Goal: Transaction & Acquisition: Obtain resource

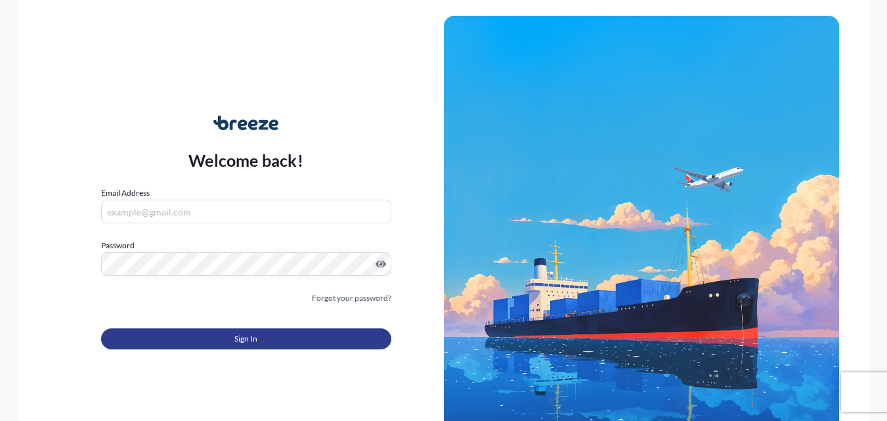
type input "[EMAIL_ADDRESS][DOMAIN_NAME]"
click at [305, 338] on button "Sign In" at bounding box center [246, 338] width 290 height 21
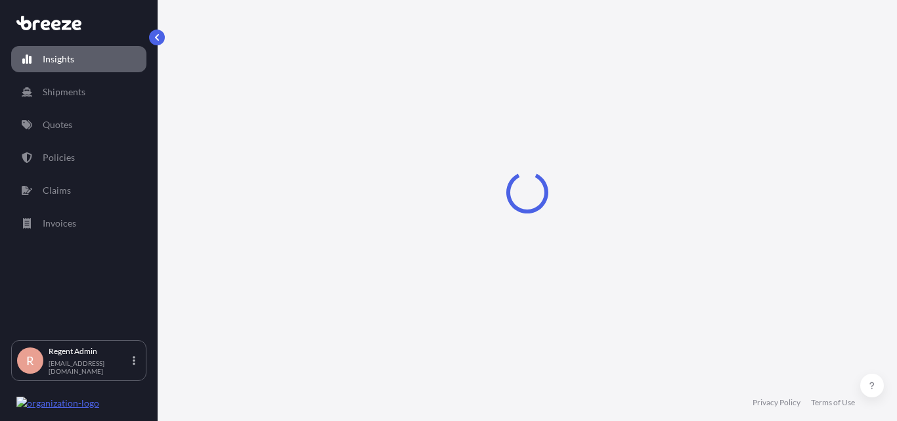
select select "2025"
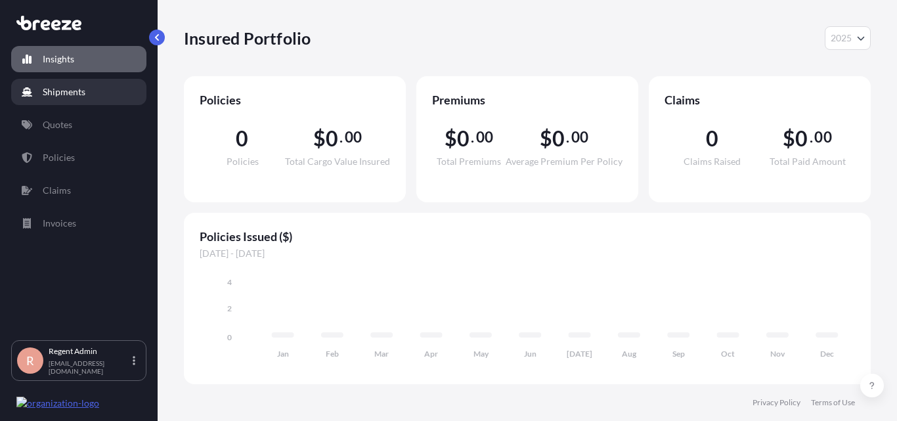
click at [75, 88] on p "Shipments" at bounding box center [64, 91] width 43 height 13
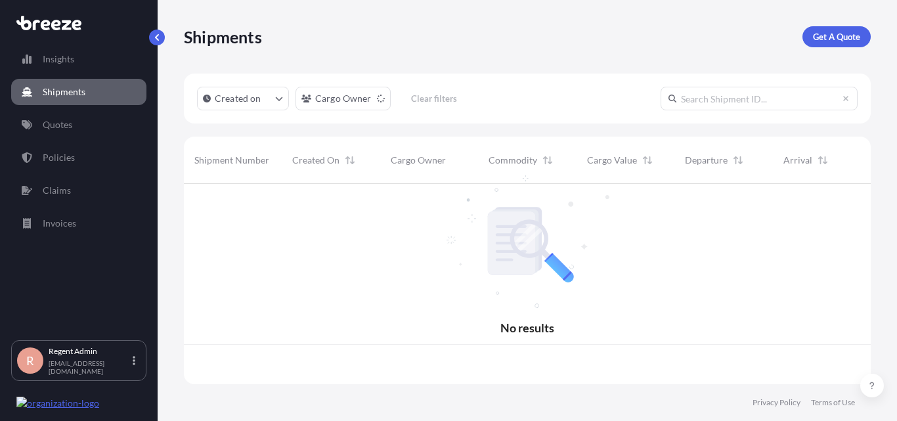
scroll to position [198, 677]
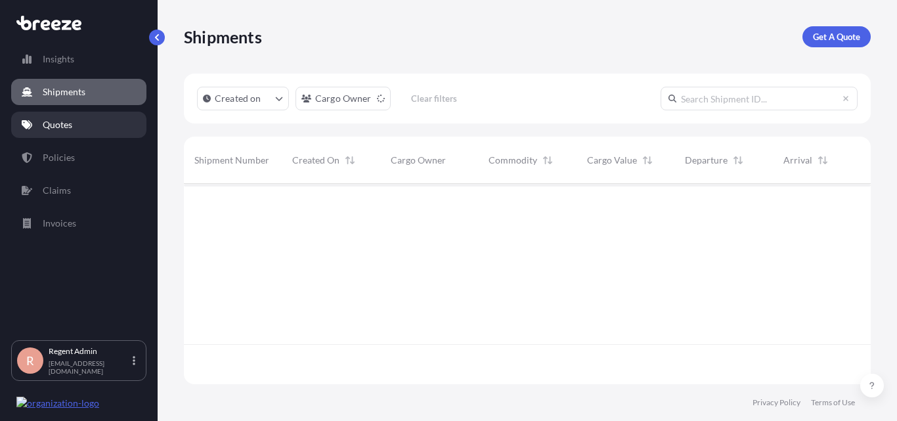
click at [57, 125] on p "Quotes" at bounding box center [58, 124] width 30 height 13
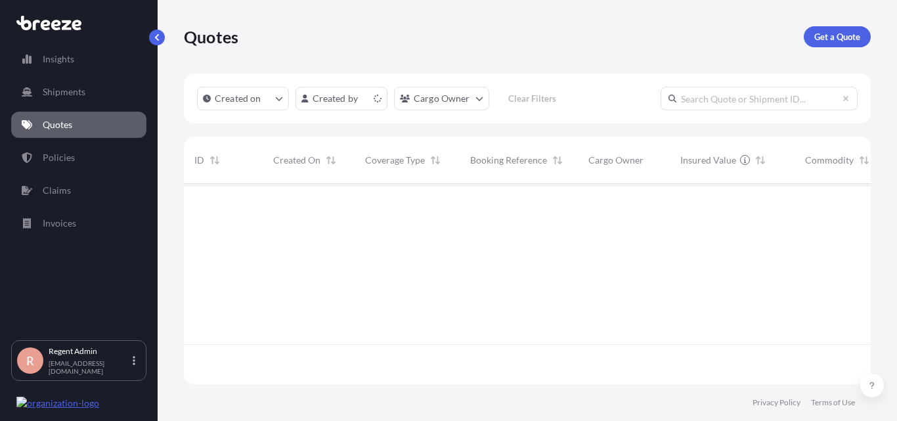
scroll to position [198, 677]
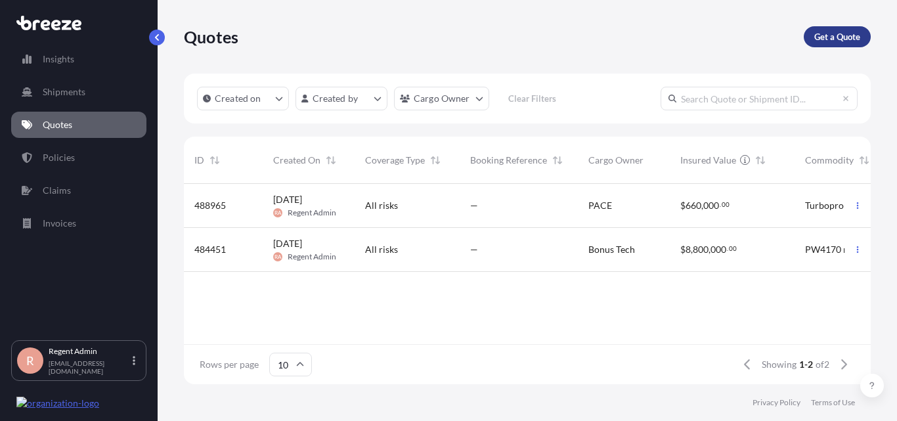
click at [856, 45] on link "Get a Quote" at bounding box center [837, 36] width 67 height 21
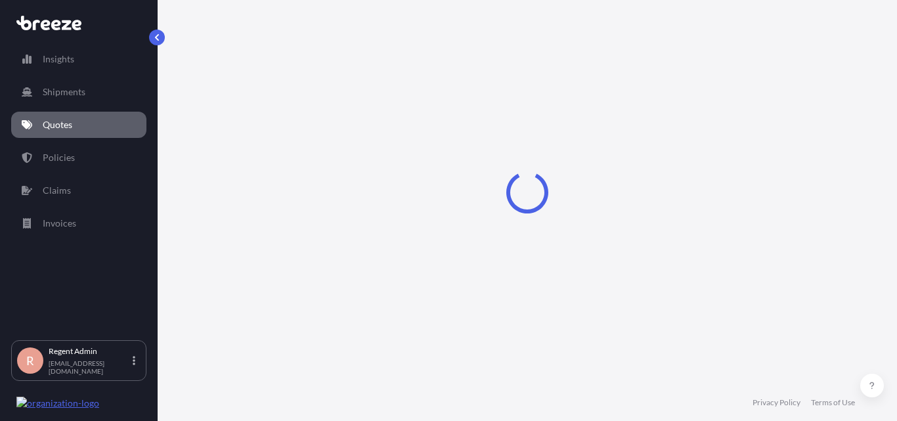
select select "Sea"
select select "1"
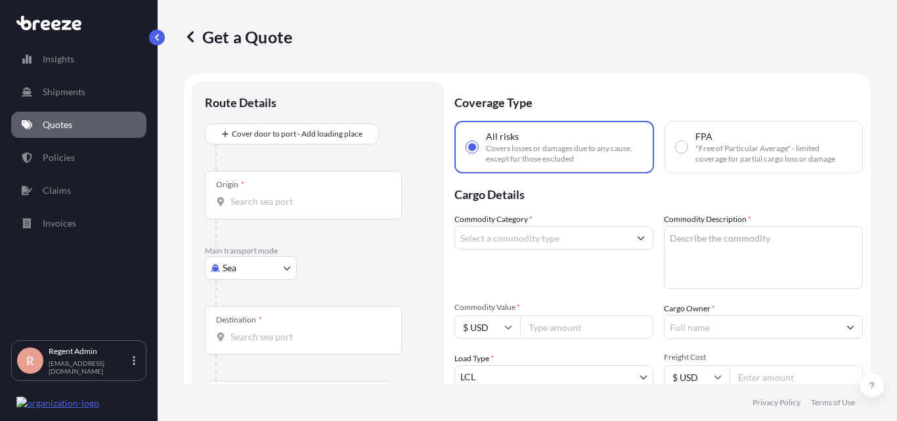
scroll to position [21, 0]
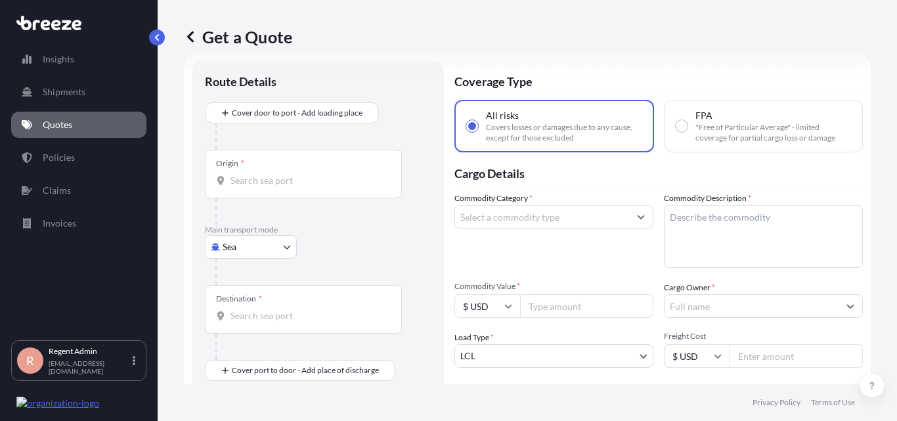
click at [277, 181] on input "Origin *" at bounding box center [307, 180] width 155 height 13
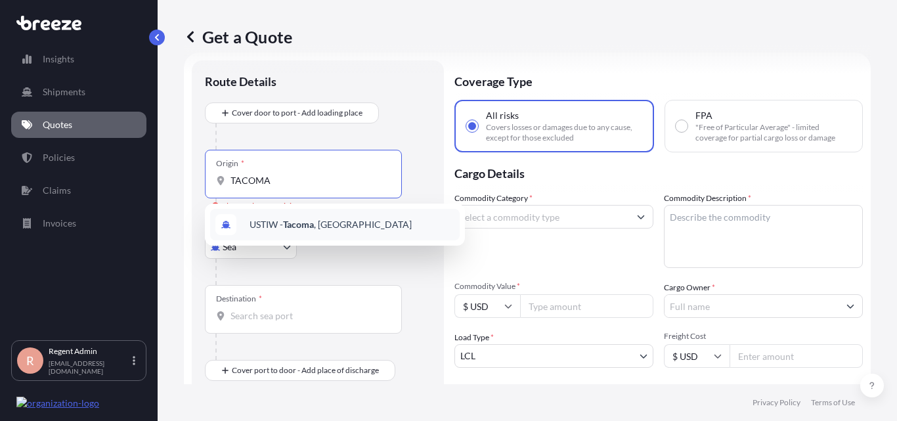
click at [281, 221] on span "USTIW - [GEOGRAPHIC_DATA] , [GEOGRAPHIC_DATA]" at bounding box center [331, 224] width 162 height 13
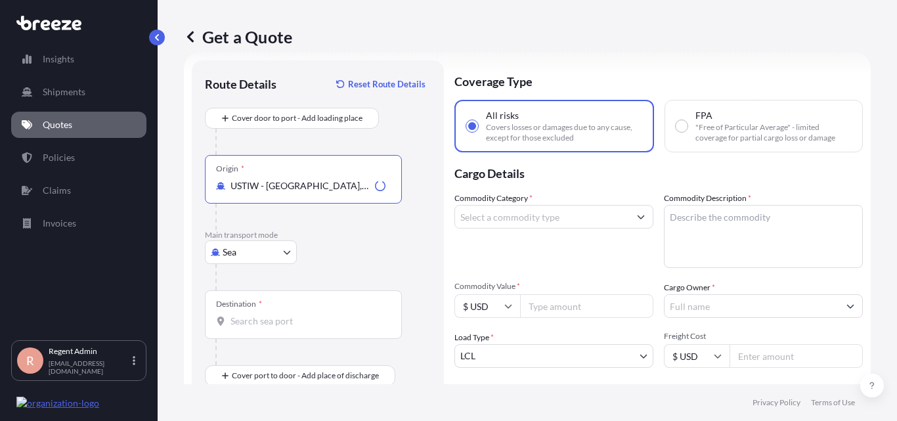
scroll to position [152, 0]
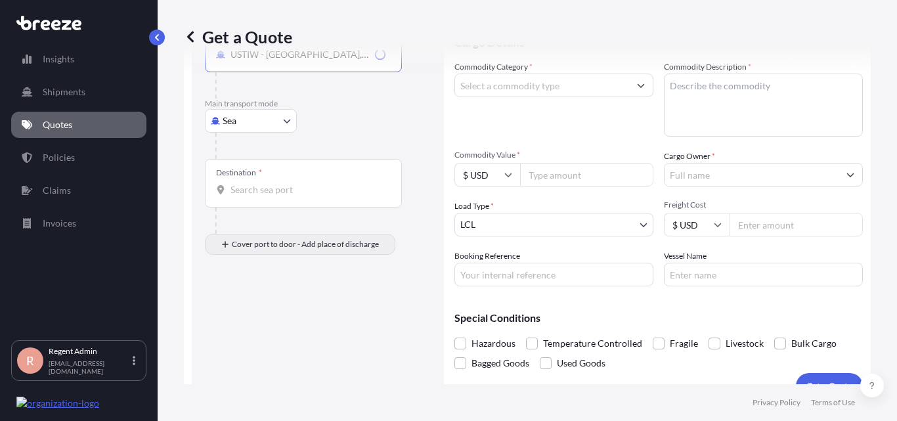
type input "USTIW - [GEOGRAPHIC_DATA], [GEOGRAPHIC_DATA]"
click at [287, 200] on div "Destination *" at bounding box center [303, 183] width 197 height 49
click at [287, 196] on input "Destination *" at bounding box center [307, 189] width 155 height 13
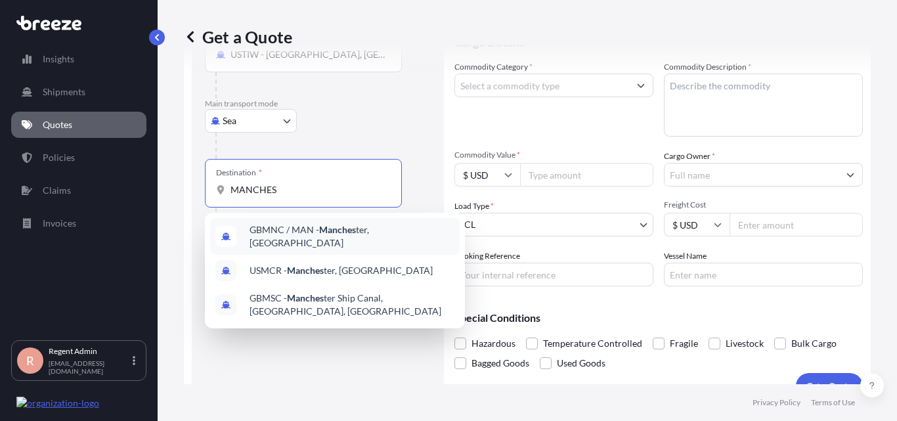
click at [307, 239] on span "GBMNC / MAN - Manches ter, [GEOGRAPHIC_DATA]" at bounding box center [352, 236] width 205 height 26
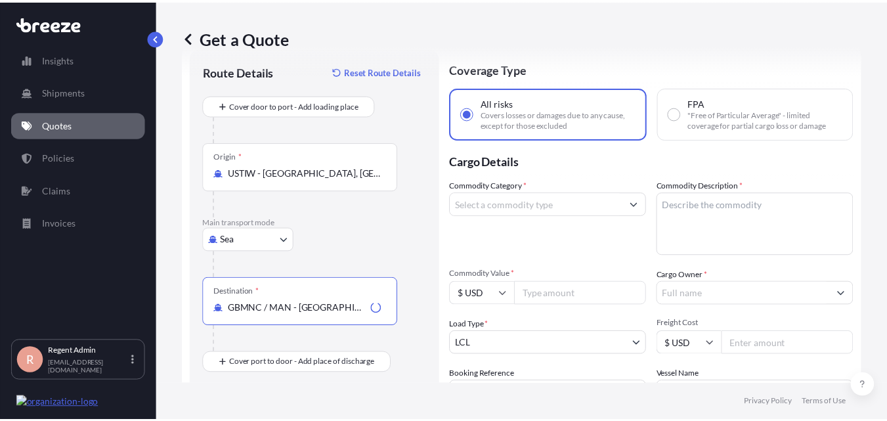
scroll to position [21, 0]
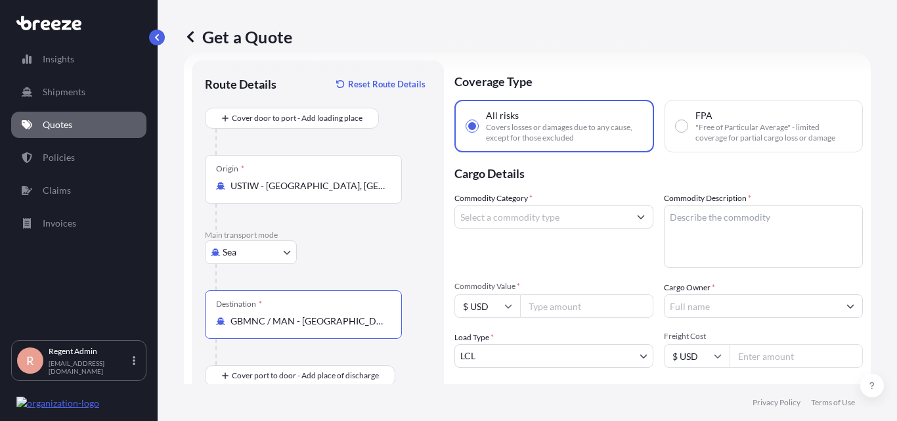
type input "GBMNC / MAN - [GEOGRAPHIC_DATA], [GEOGRAPHIC_DATA]"
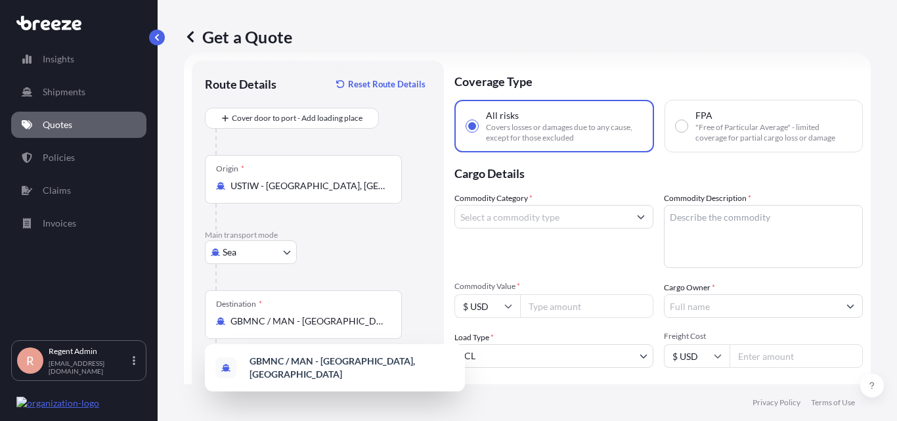
click at [506, 307] on icon at bounding box center [508, 306] width 8 height 8
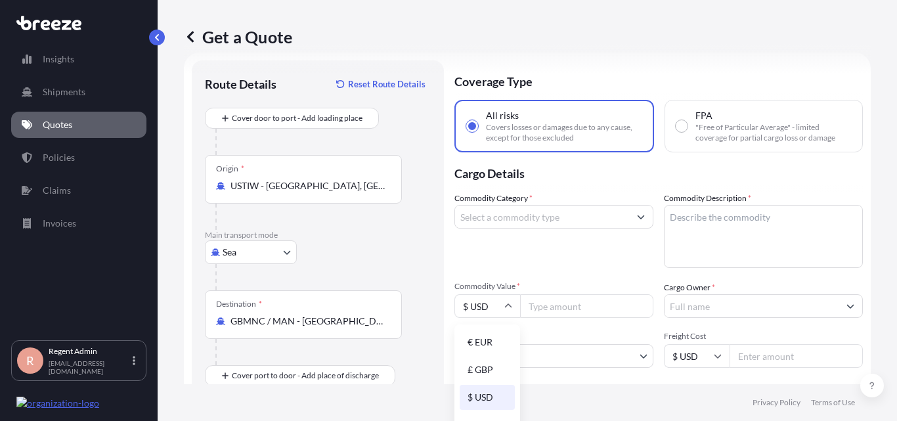
drag, startPoint x: 494, startPoint y: 370, endPoint x: 511, endPoint y: 353, distance: 24.6
click at [495, 370] on div "£ GBP" at bounding box center [487, 369] width 55 height 25
type input "£ GBP"
click at [536, 308] on input "Commodity Value *" at bounding box center [586, 306] width 133 height 24
type input "200000"
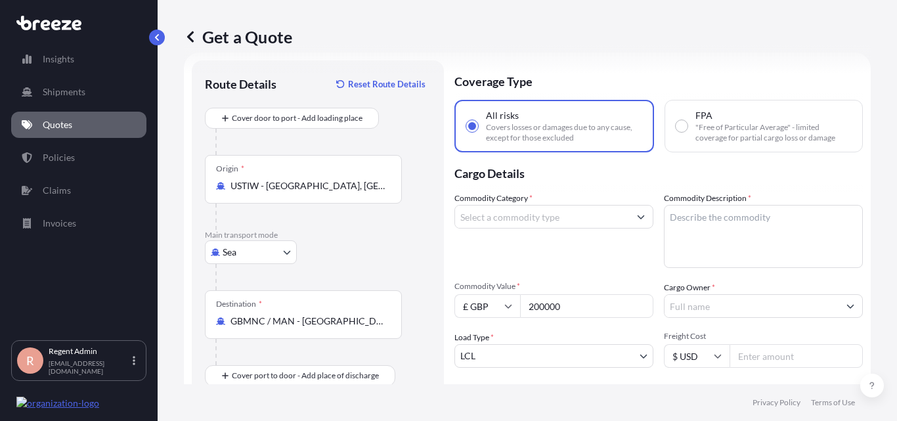
click at [533, 255] on div "Commodity Category *" at bounding box center [553, 230] width 199 height 76
click at [489, 226] on input "Commodity Category *" at bounding box center [542, 217] width 174 height 24
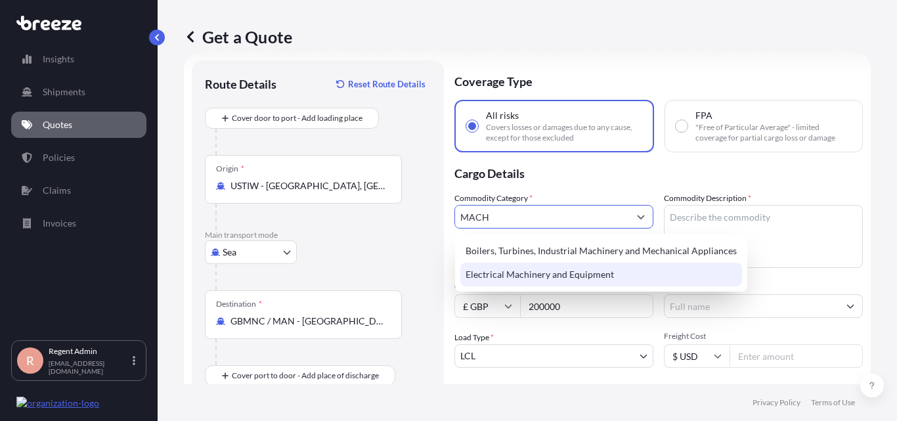
click at [502, 267] on div "Electrical Machinery and Equipment" at bounding box center [601, 275] width 282 height 24
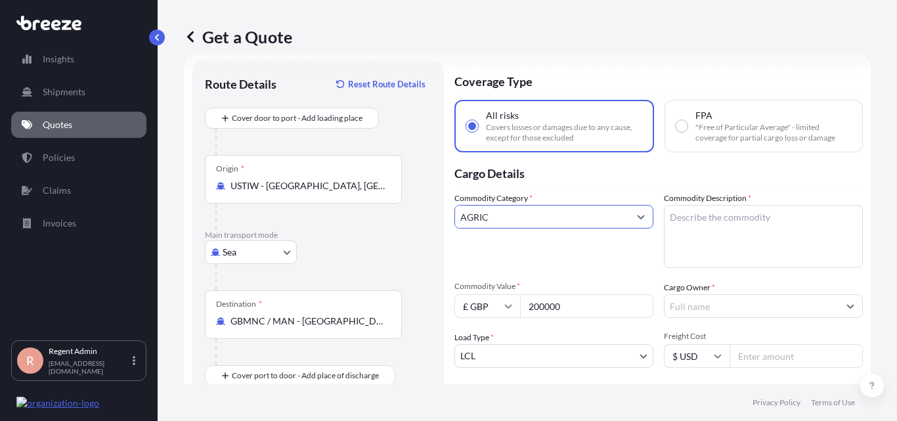
type input "AGRICU"
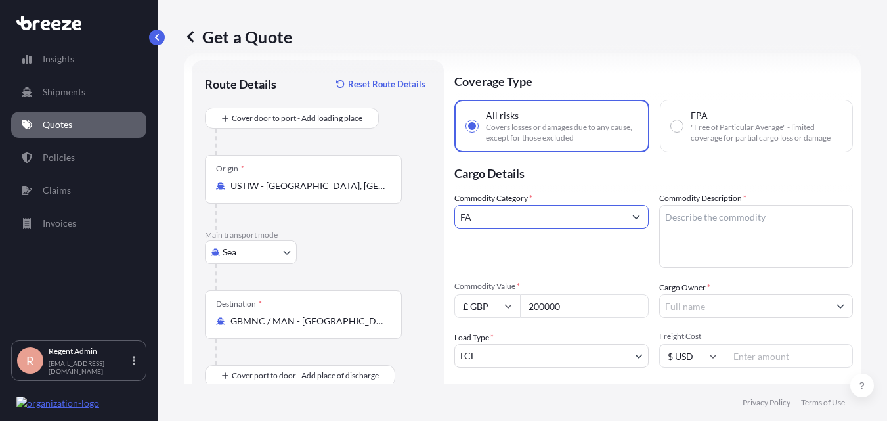
scroll to position [0, 0]
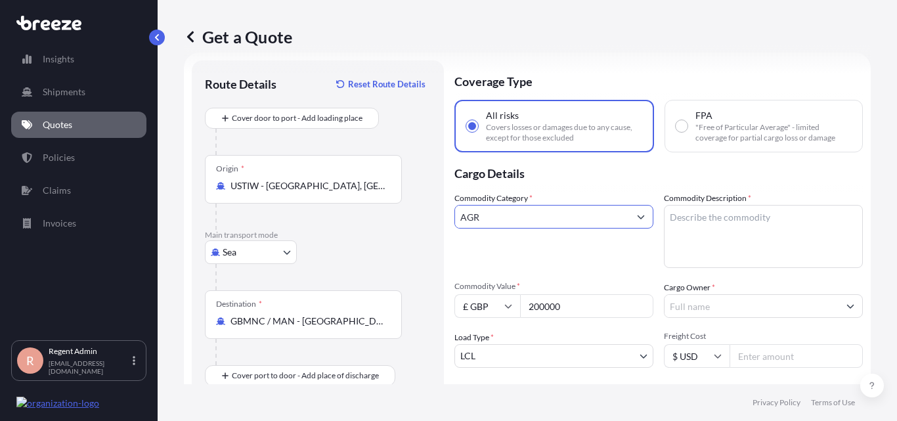
type input "AG"
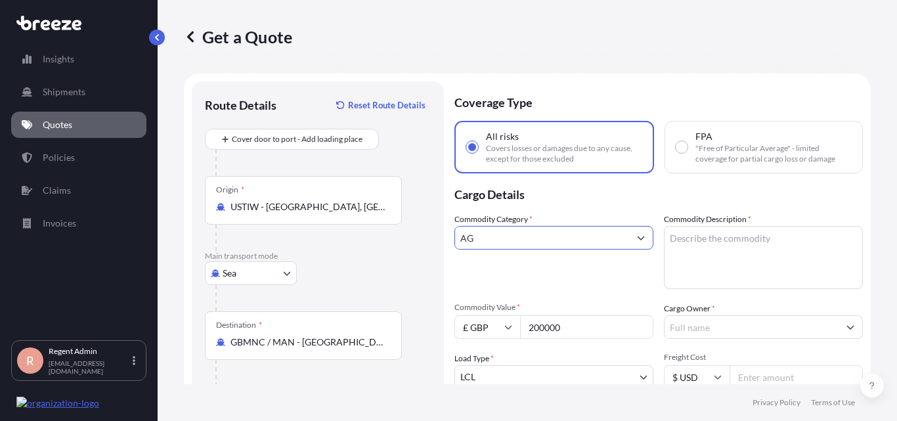
drag, startPoint x: 559, startPoint y: 234, endPoint x: 402, endPoint y: 276, distance: 162.5
click at [556, 236] on input "AG" at bounding box center [542, 238] width 174 height 24
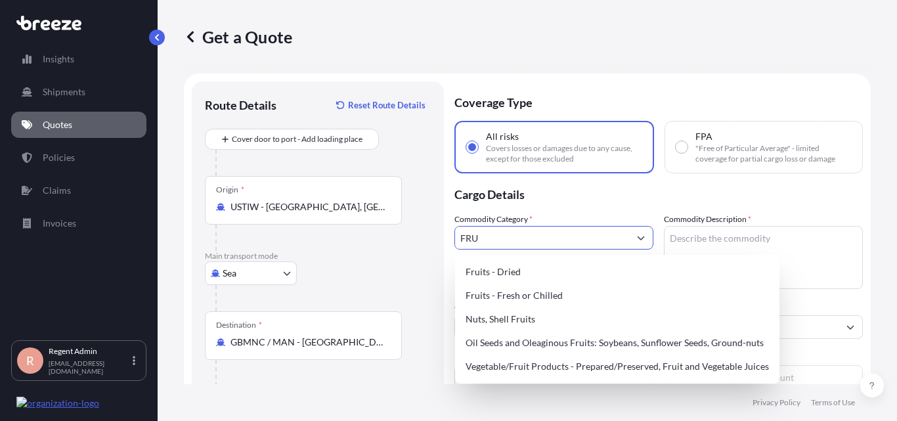
type input "FRUI"
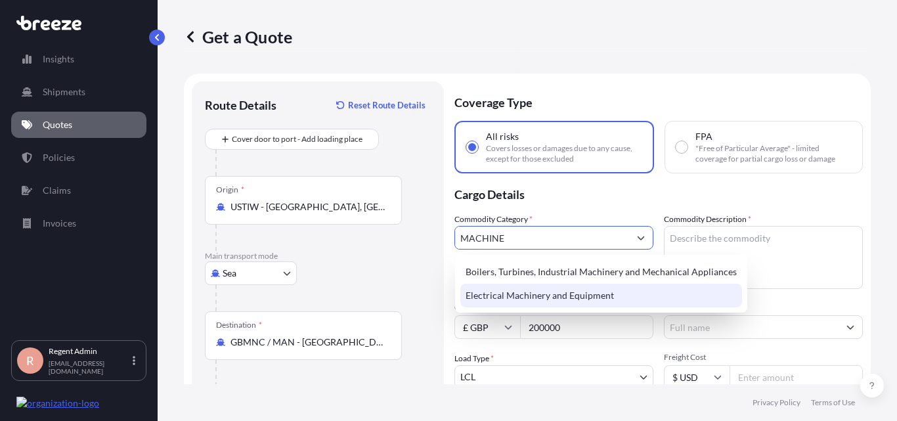
click at [526, 294] on div "Electrical Machinery and Equipment" at bounding box center [601, 296] width 282 height 24
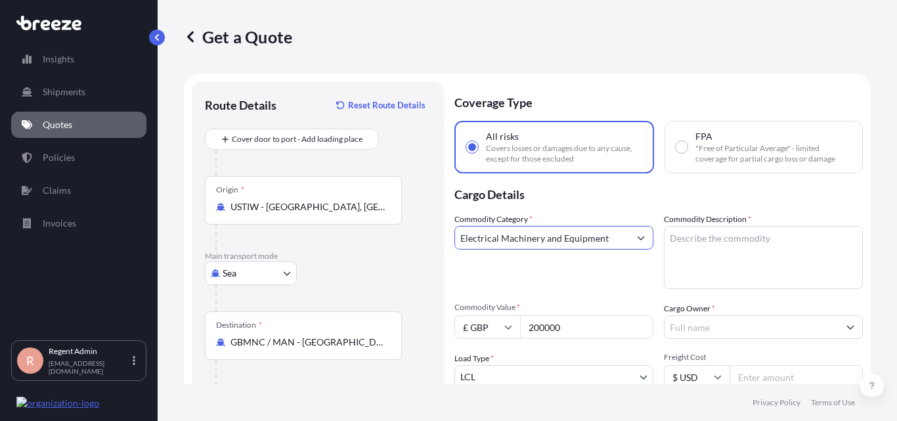
type input "Electrical Machinery and Equipment"
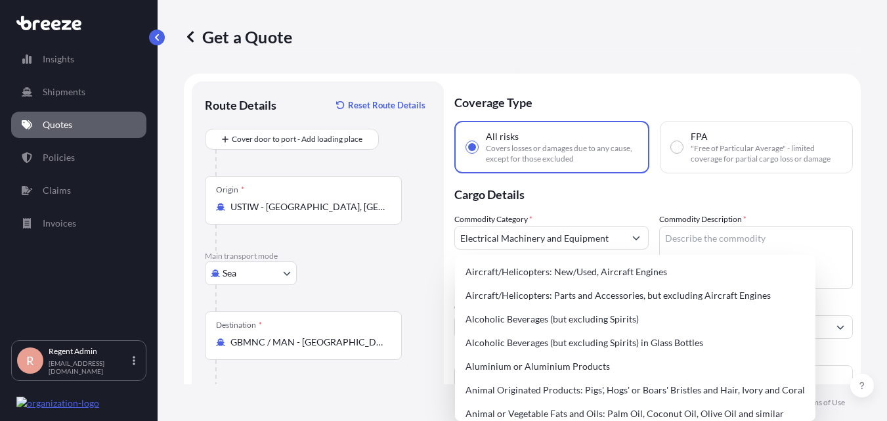
click at [587, 213] on div "Commodity Category * Electrical Machinery and Equipment" at bounding box center [551, 251] width 194 height 76
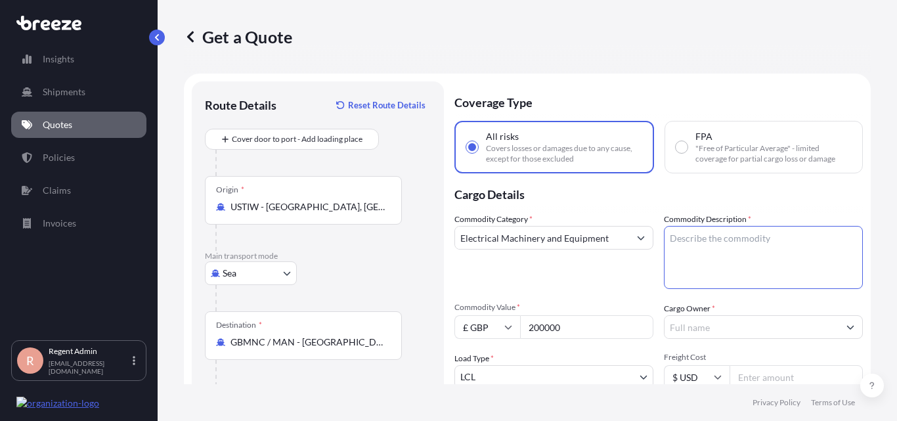
click at [741, 240] on textarea "Commodity Description *" at bounding box center [763, 257] width 199 height 63
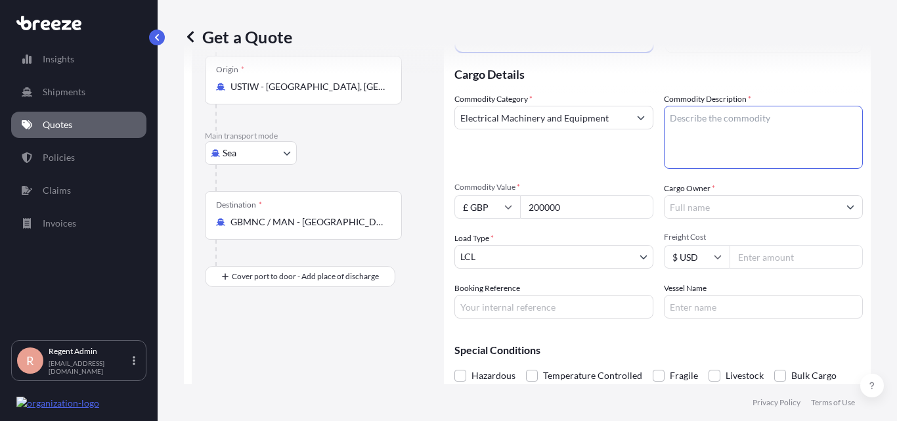
scroll to position [131, 0]
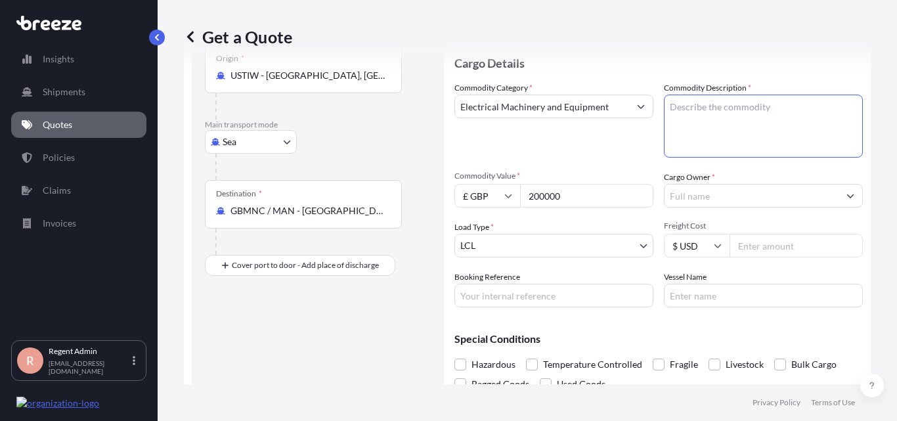
click at [544, 251] on body "Insights Shipments Quotes Policies Claims Invoices R Regent Admin [EMAIL_ADDRES…" at bounding box center [448, 210] width 897 height 421
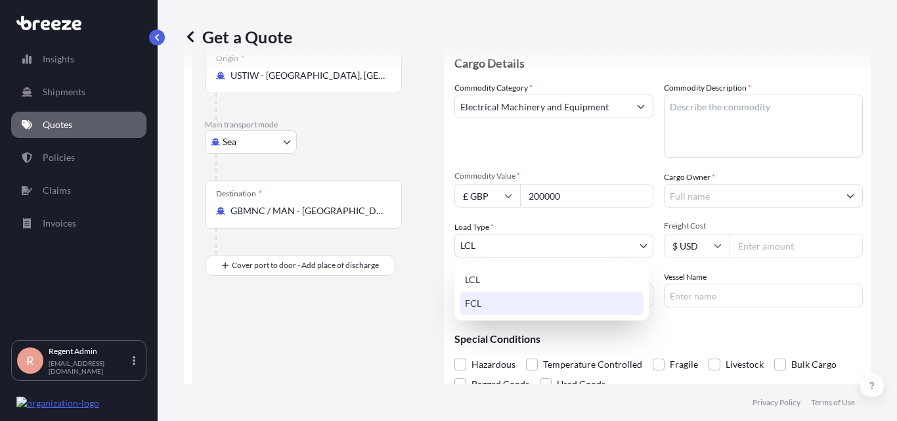
click at [552, 299] on div "FCL" at bounding box center [552, 304] width 184 height 24
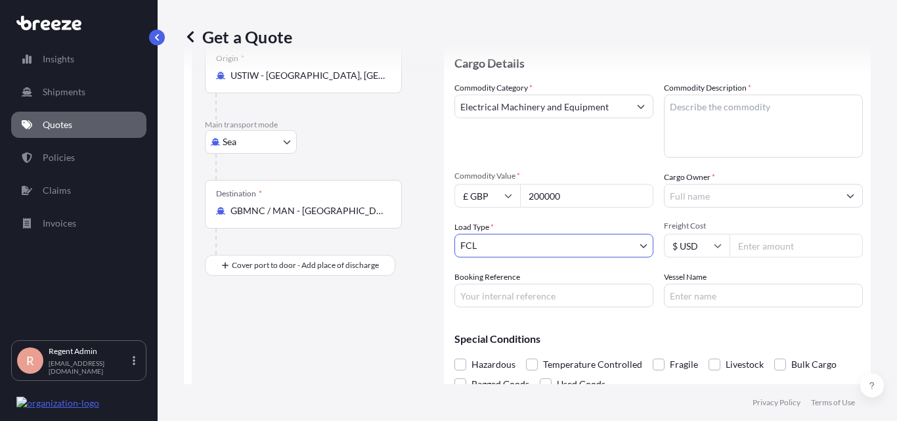
click at [711, 190] on input "Cargo Owner *" at bounding box center [751, 196] width 174 height 24
click at [718, 200] on input "AGI Global" at bounding box center [751, 196] width 174 height 24
click at [744, 194] on input "AGI Global" at bounding box center [751, 196] width 174 height 24
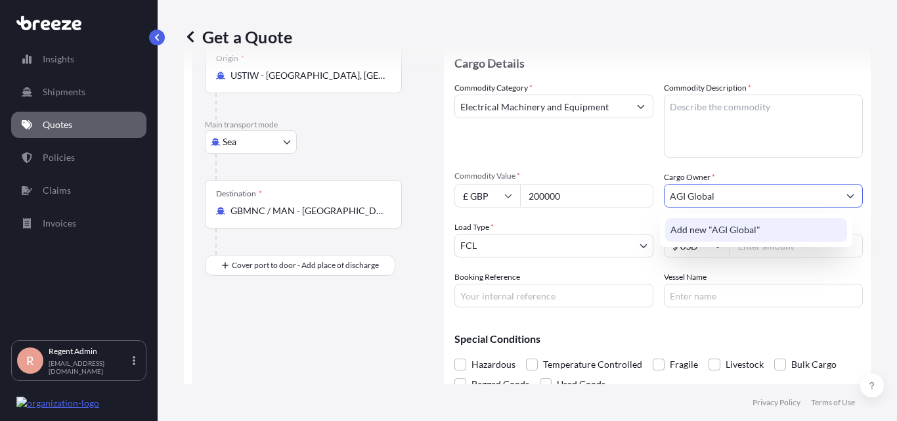
click at [700, 227] on span "Add new "AGI Global"" at bounding box center [715, 229] width 90 height 13
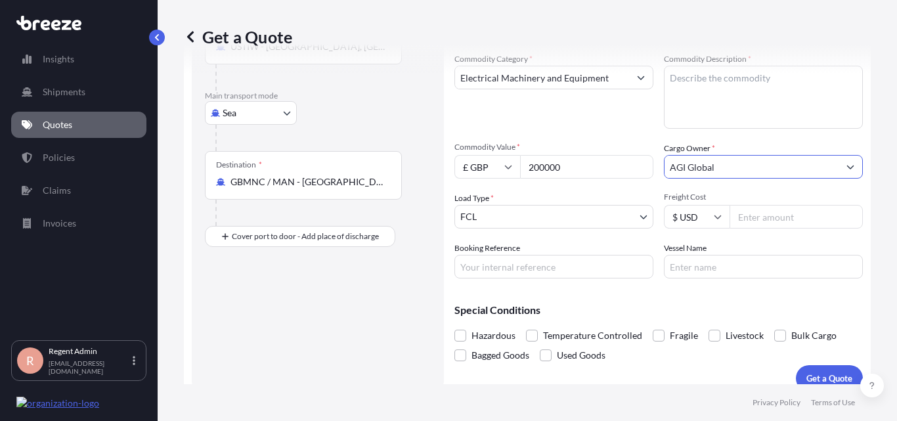
scroll to position [175, 0]
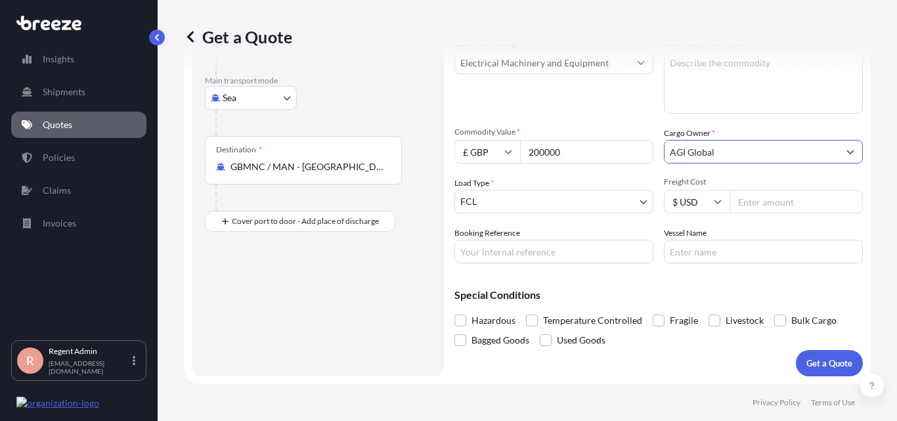
type input "AGI Global"
click at [517, 248] on input "Booking Reference" at bounding box center [553, 252] width 199 height 24
click at [825, 364] on p "Get a Quote" at bounding box center [829, 363] width 46 height 13
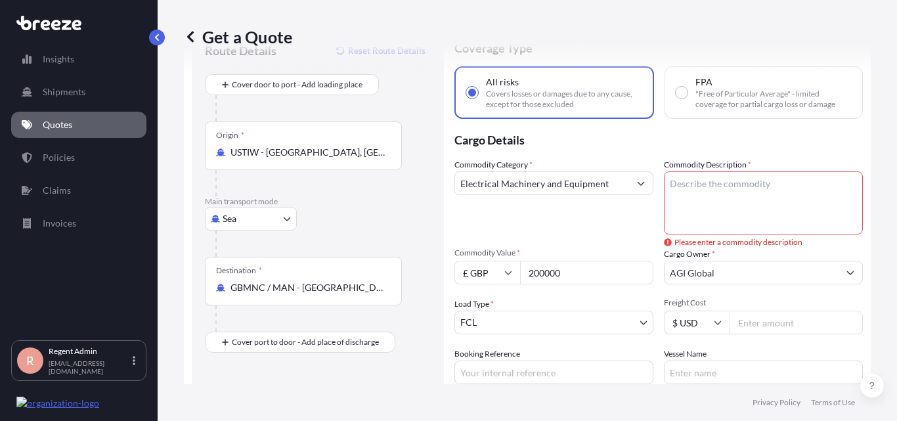
scroll to position [44, 0]
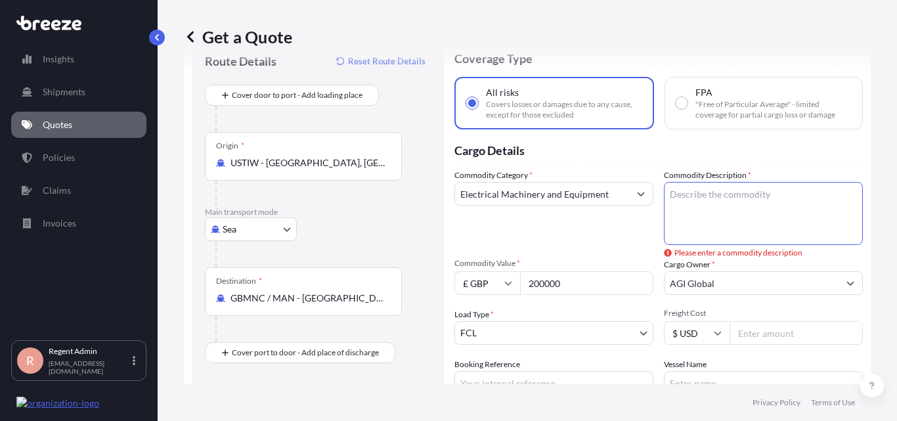
click at [714, 222] on textarea "Commodity Description *" at bounding box center [763, 213] width 199 height 63
click at [712, 225] on textarea "Commodity Description *" at bounding box center [763, 213] width 199 height 63
paste textarea "machines for cleaning, sorting, or grading eggs, fruit, or other agricultural p…"
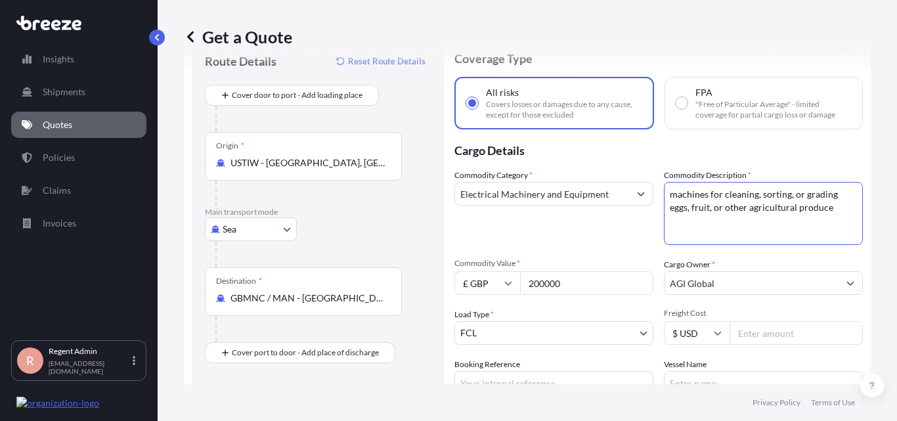
drag, startPoint x: 672, startPoint y: 191, endPoint x: 613, endPoint y: 251, distance: 84.5
click at [671, 192] on textarea "machines for cleaning, sorting, or grading eggs, fruit, or other agricultural p…" at bounding box center [763, 213] width 199 height 63
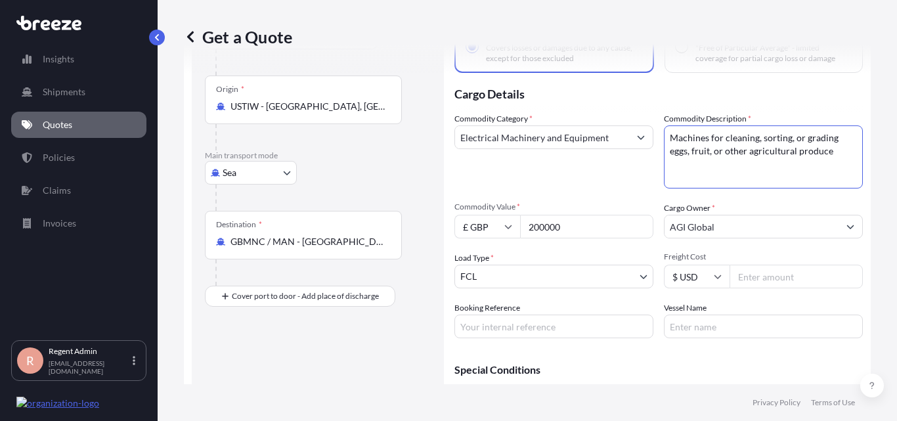
scroll to position [175, 0]
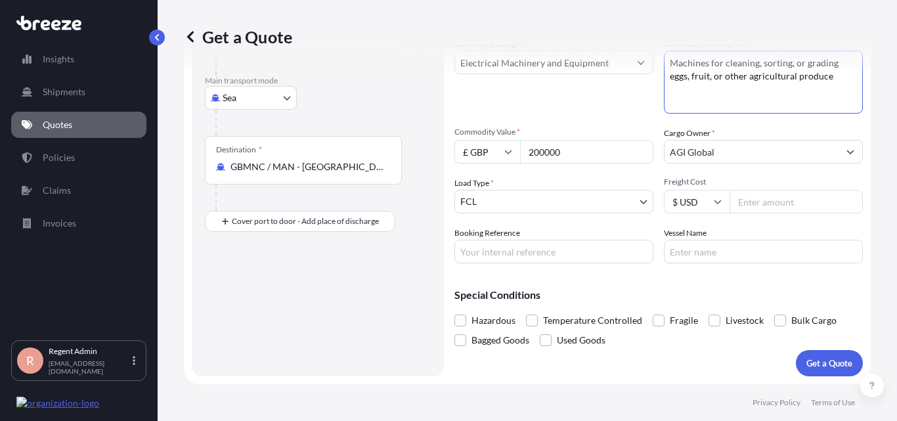
type textarea "Machines for cleaning, sorting, or grading eggs, fruit, or other agricultural p…"
click at [831, 357] on p "Get a Quote" at bounding box center [829, 363] width 46 height 13
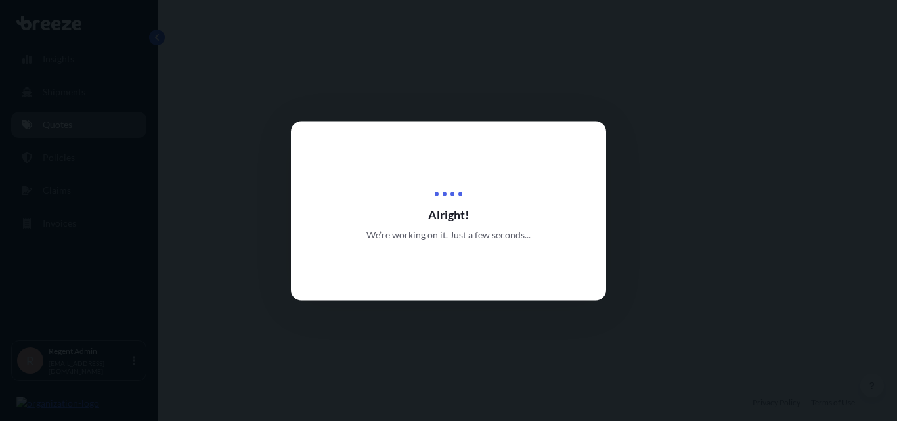
select select "Sea"
select select "2"
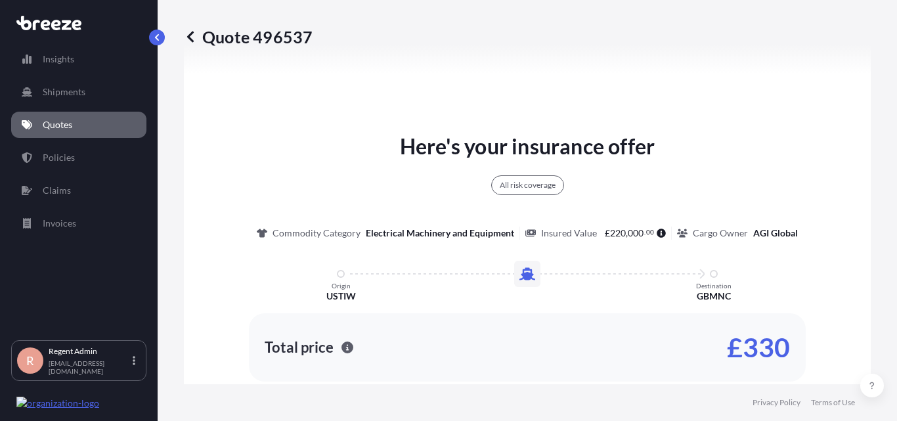
scroll to position [791, 0]
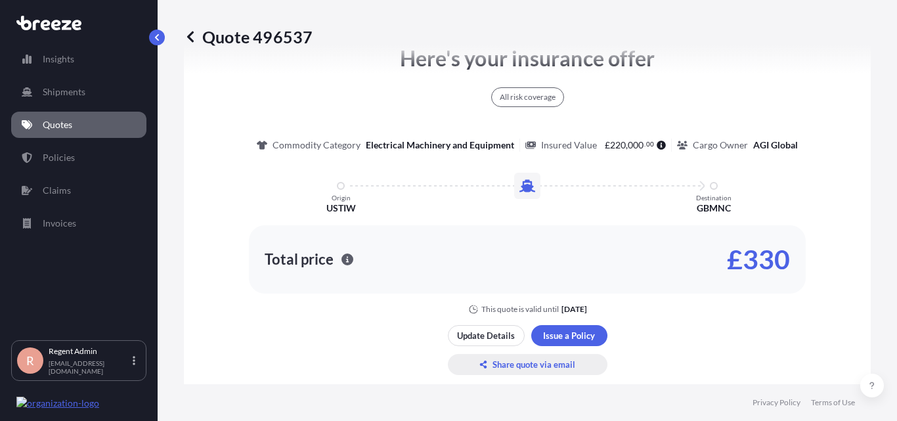
click at [514, 363] on p "Share quote via email" at bounding box center [533, 364] width 83 height 13
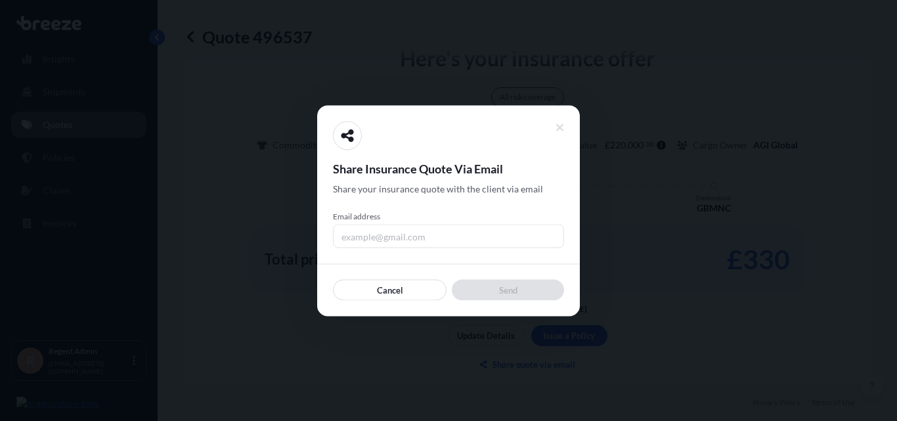
click at [395, 234] on input "Email address" at bounding box center [448, 236] width 231 height 24
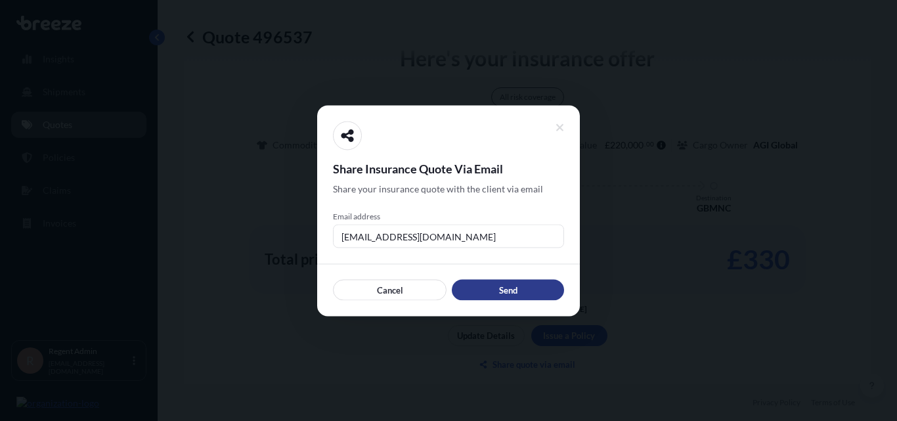
type input "[EMAIL_ADDRESS][DOMAIN_NAME]"
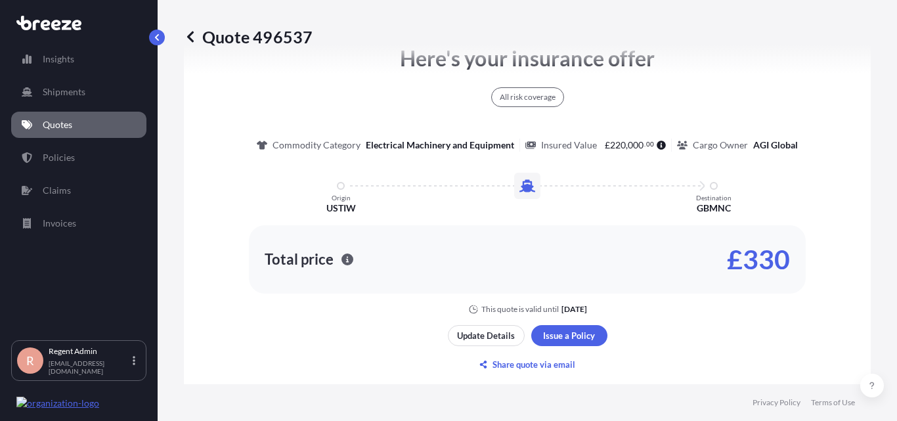
click at [99, 120] on link "Quotes" at bounding box center [78, 125] width 135 height 26
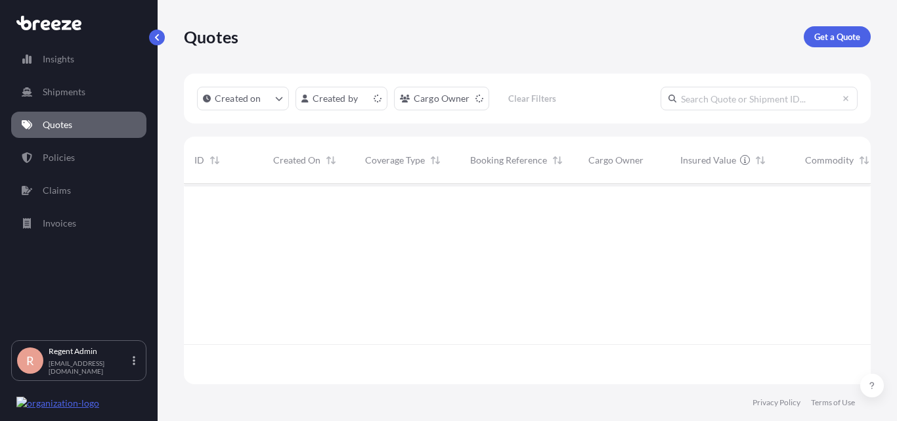
scroll to position [198, 677]
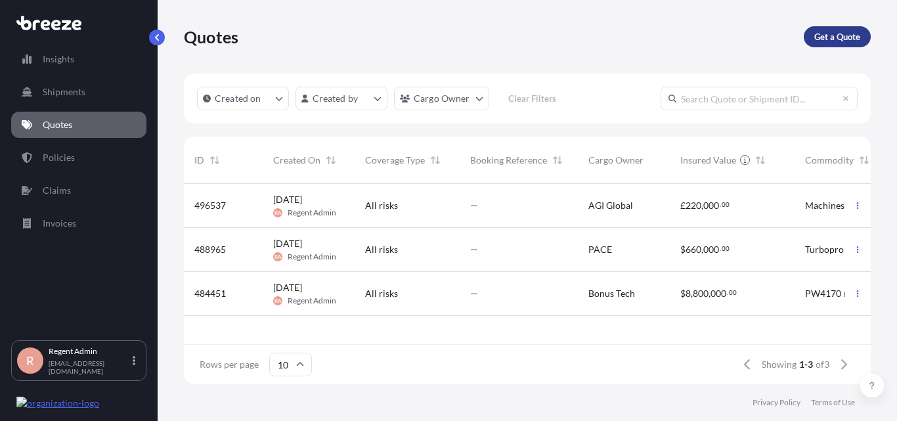
click at [827, 35] on p "Get a Quote" at bounding box center [837, 36] width 46 height 13
select select "Sea"
select select "1"
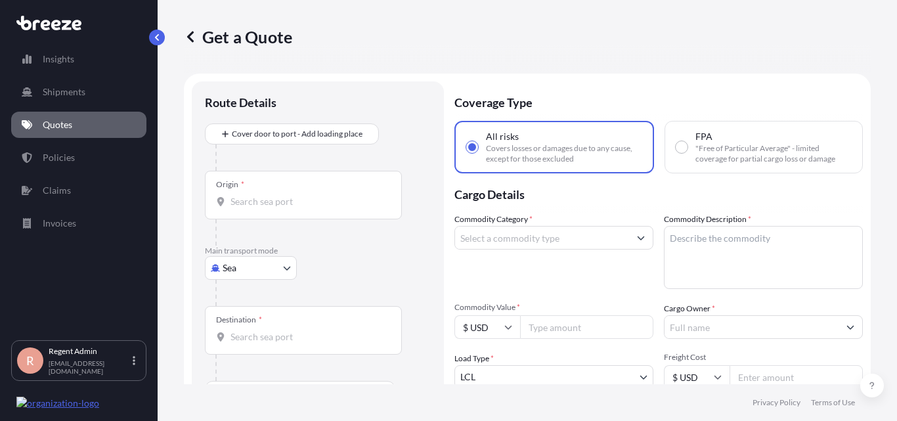
scroll to position [21, 0]
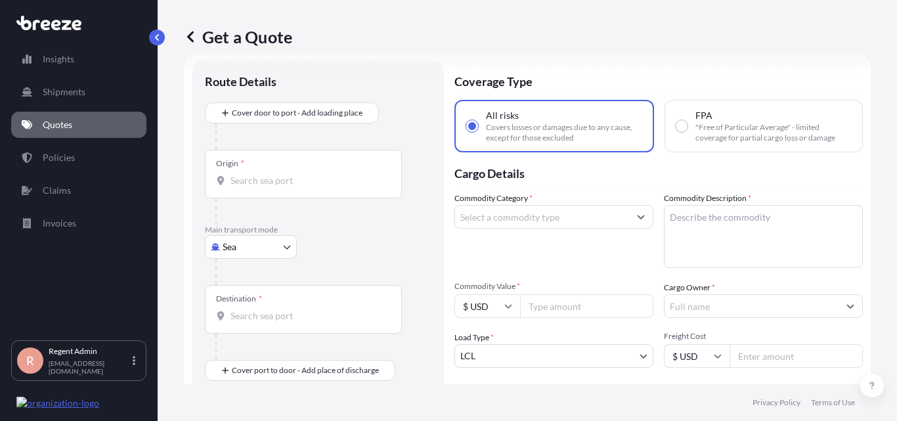
click at [265, 251] on body "Insights Shipments Quotes Policies Claims Invoices R Regent Admin [EMAIL_ADDRES…" at bounding box center [448, 210] width 897 height 421
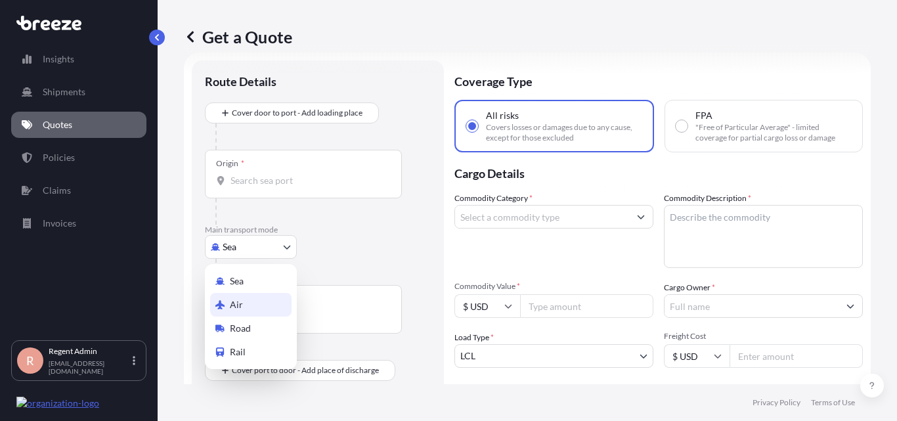
click at [278, 299] on div "Air" at bounding box center [250, 305] width 81 height 24
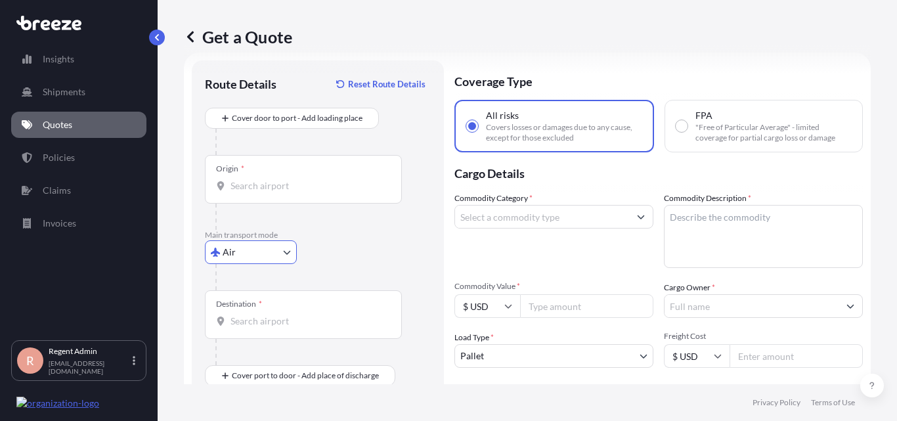
click at [269, 184] on input "Origin *" at bounding box center [307, 185] width 155 height 13
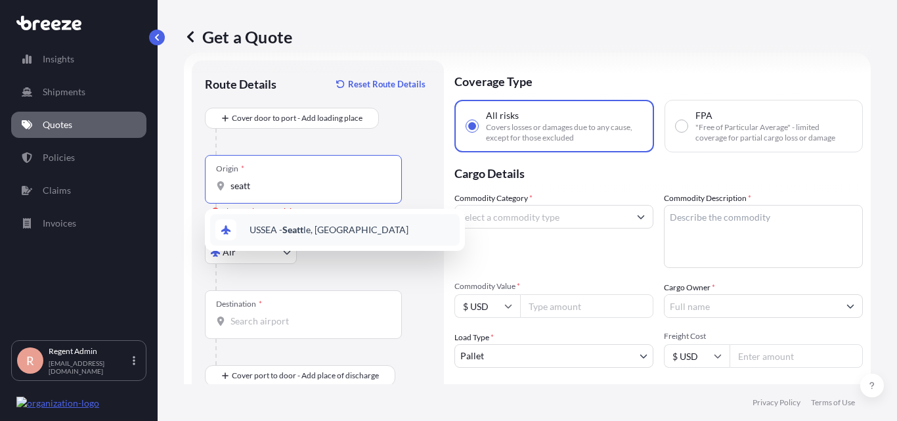
click at [274, 237] on div "USSEA - Seatt le, [GEOGRAPHIC_DATA]" at bounding box center [335, 230] width 250 height 32
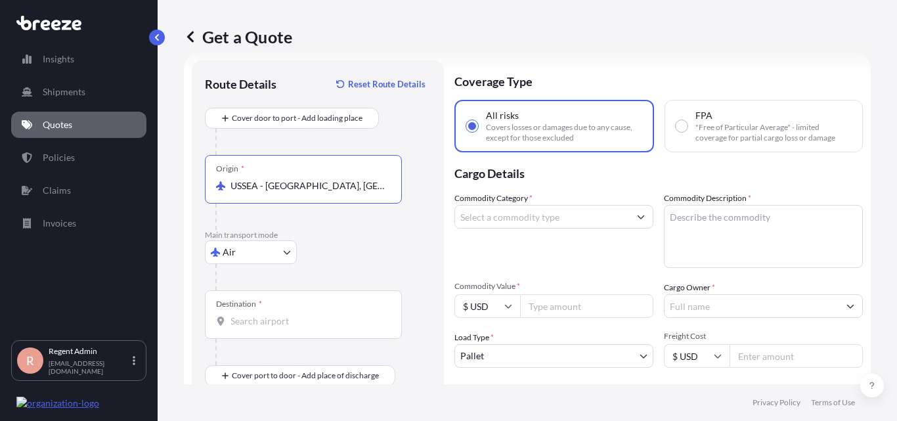
type input "USSEA - [GEOGRAPHIC_DATA], [GEOGRAPHIC_DATA]"
click at [272, 320] on input "Destination *" at bounding box center [307, 321] width 155 height 13
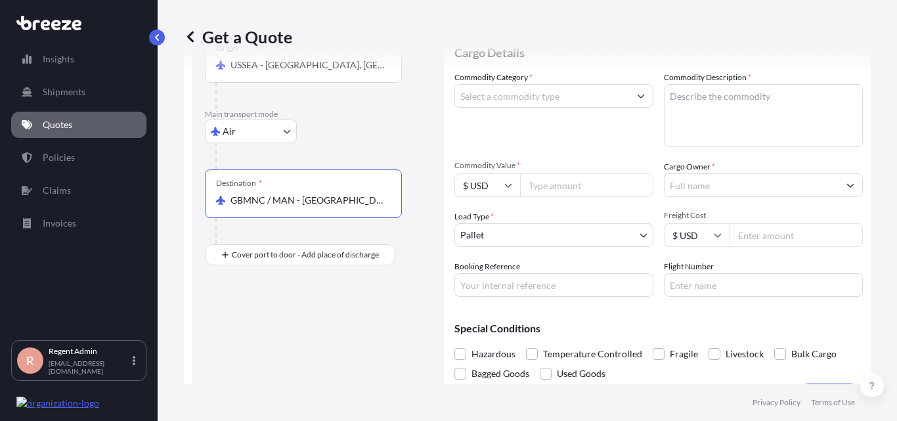
scroll to position [152, 0]
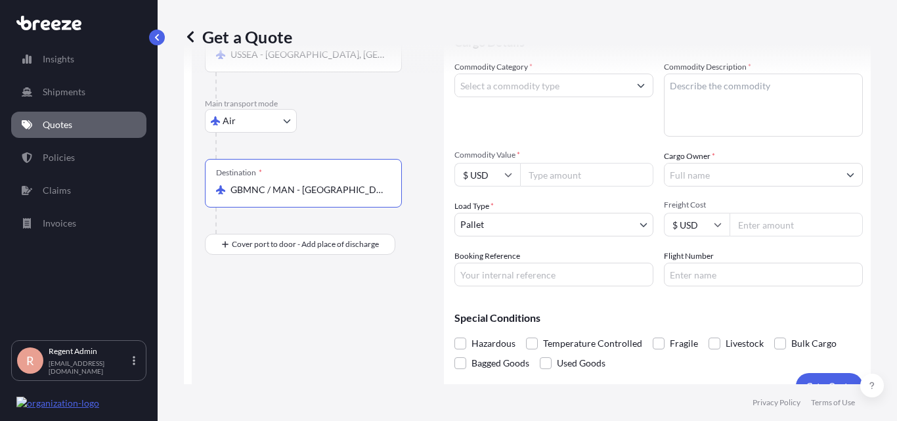
type input "GBMNC / MAN - [GEOGRAPHIC_DATA], [GEOGRAPHIC_DATA]"
click at [550, 184] on input "Commodity Value *" at bounding box center [586, 175] width 133 height 24
click at [473, 178] on input "$ USD" at bounding box center [487, 175] width 66 height 24
drag, startPoint x: 498, startPoint y: 236, endPoint x: 483, endPoint y: 215, distance: 25.5
click at [486, 209] on div "€ EUR £ GBP $ USD ؋ AFN $ CAD ¥ CNY ¥ JPY zł PLN $ HKD" at bounding box center [487, 258] width 66 height 131
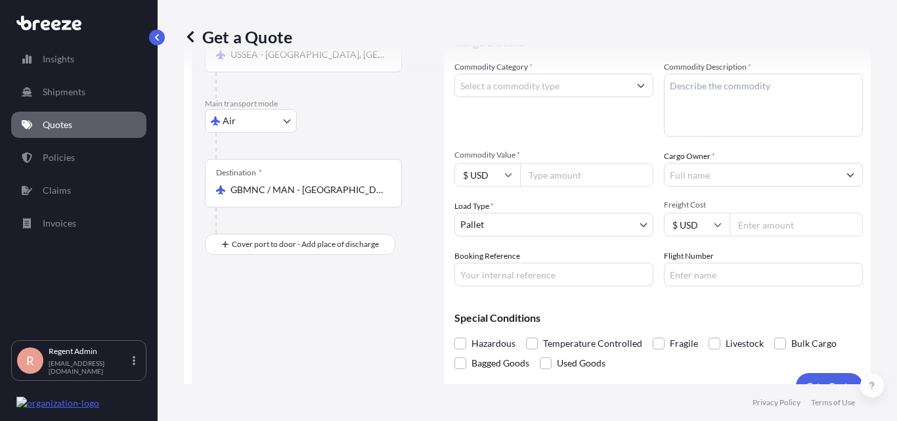
click at [491, 174] on input "$ USD" at bounding box center [487, 175] width 66 height 24
drag, startPoint x: 487, startPoint y: 236, endPoint x: 490, endPoint y: 227, distance: 9.8
click at [488, 236] on div "£ GBP" at bounding box center [487, 238] width 55 height 25
type input "£ GBP"
click at [538, 173] on input "Commodity Value *" at bounding box center [586, 175] width 133 height 24
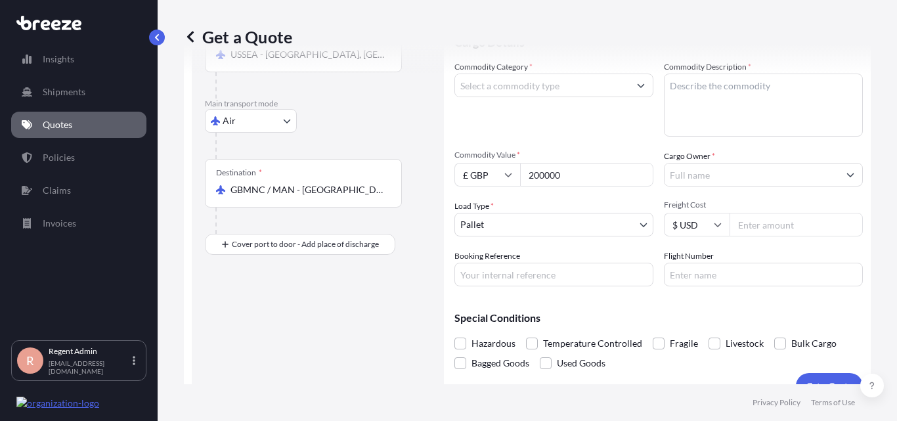
type input "200000"
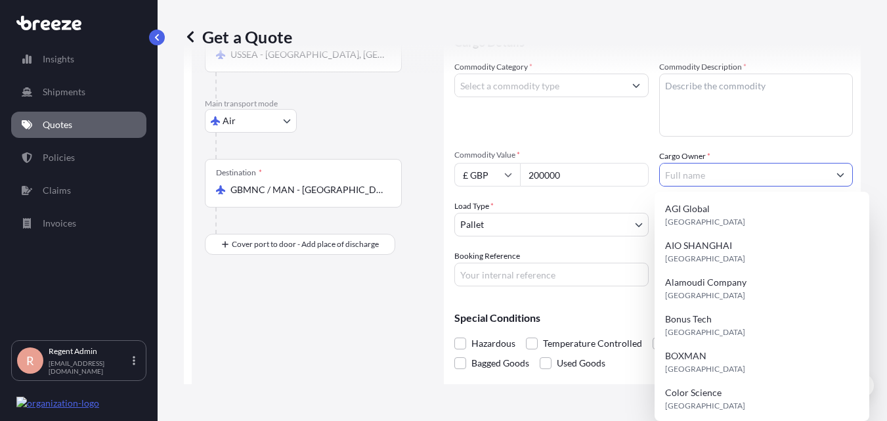
click at [722, 181] on input "Cargo Owner *" at bounding box center [744, 175] width 169 height 24
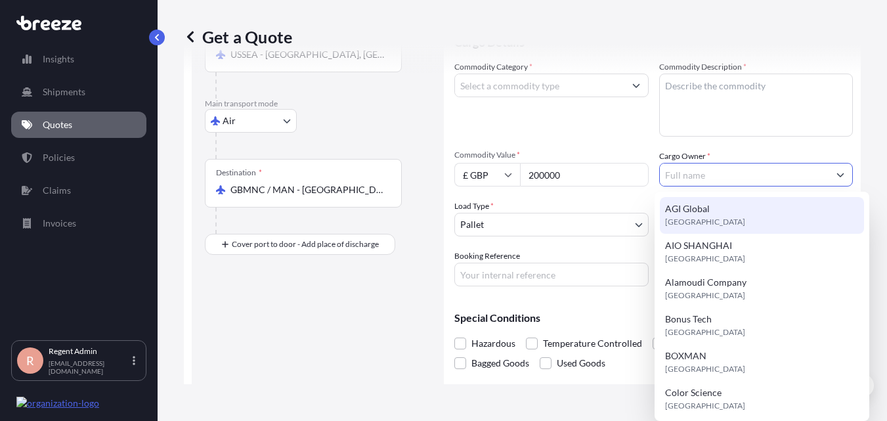
click at [679, 225] on span "[GEOGRAPHIC_DATA]" at bounding box center [705, 221] width 80 height 13
type input "AGI Global"
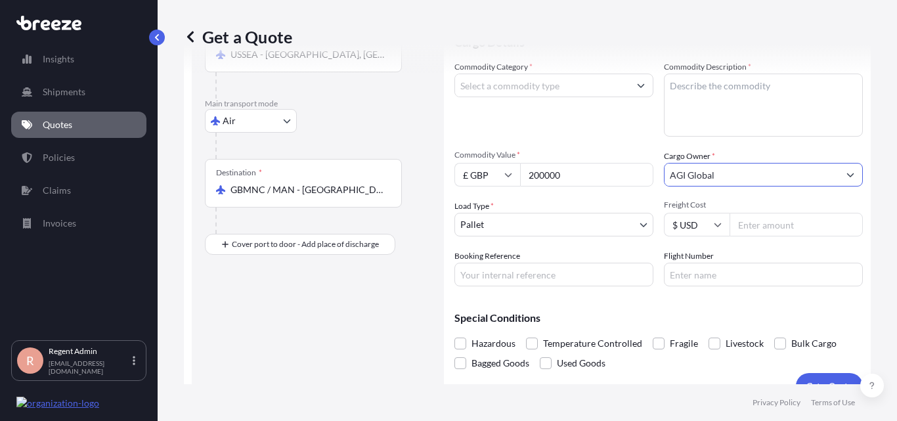
scroll to position [21, 0]
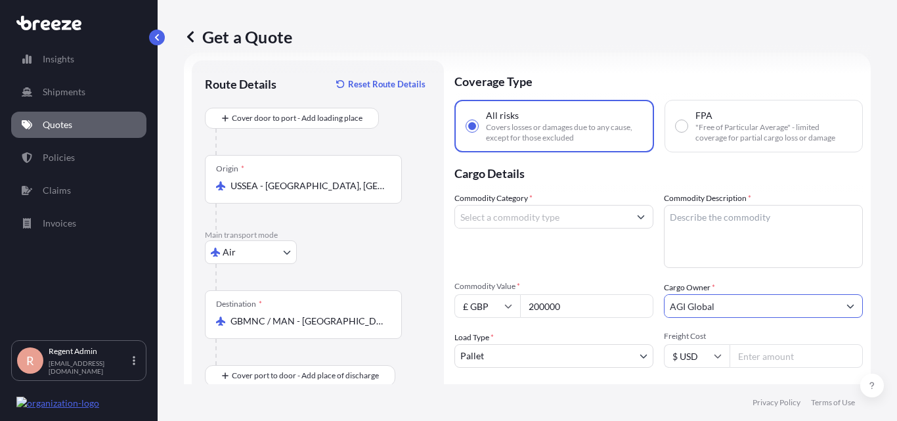
click at [536, 215] on input "Commodity Category *" at bounding box center [542, 217] width 174 height 24
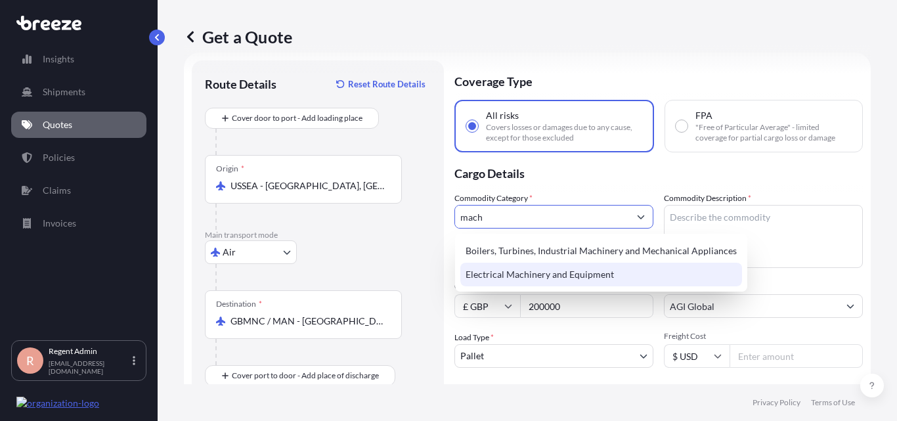
click at [542, 271] on div "Electrical Machinery and Equipment" at bounding box center [601, 275] width 282 height 24
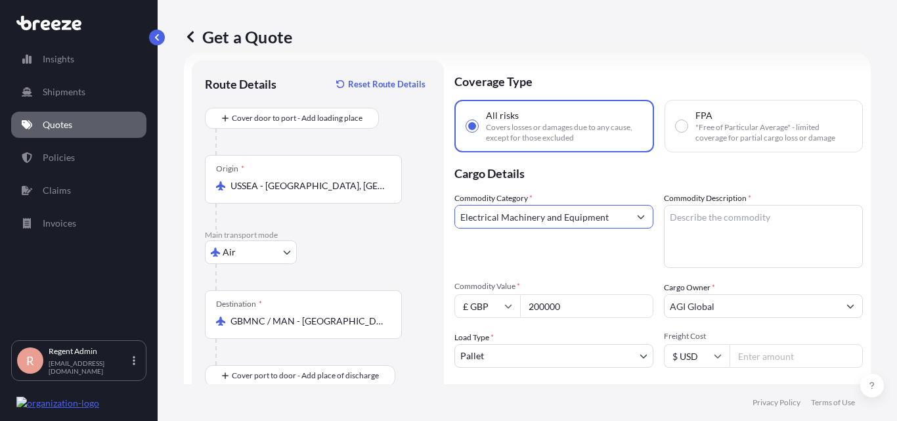
type input "Electrical Machinery and Equipment"
click at [703, 240] on textarea "Commodity Description *" at bounding box center [763, 236] width 199 height 63
paste textarea "machines for cleaning, sorting, or grading eggs, fruit, or other agricultural p…"
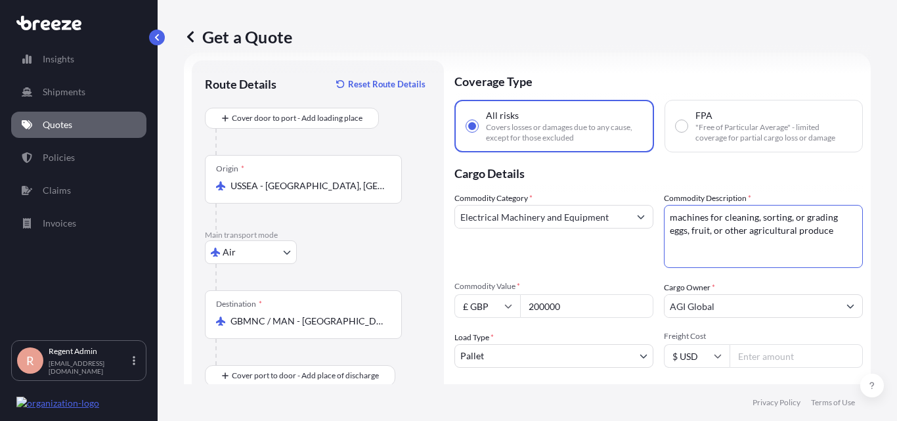
click at [672, 217] on textarea "machines for cleaning, sorting, or grading eggs, fruit, or other agricultural p…" at bounding box center [763, 236] width 199 height 63
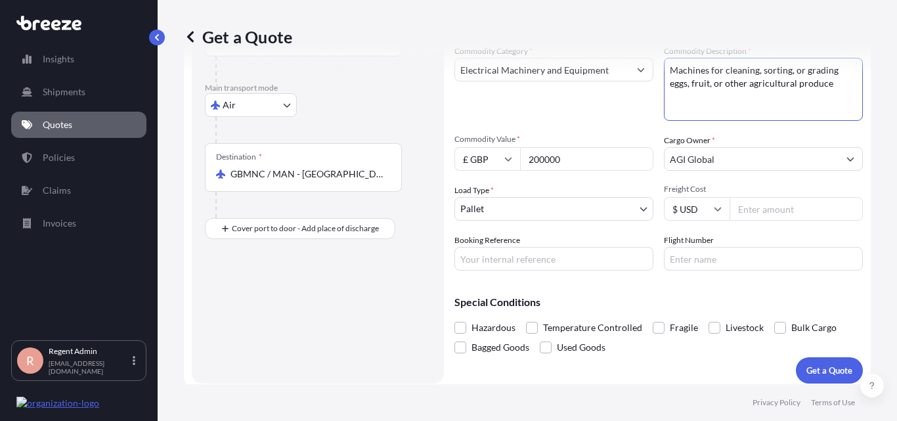
scroll to position [175, 0]
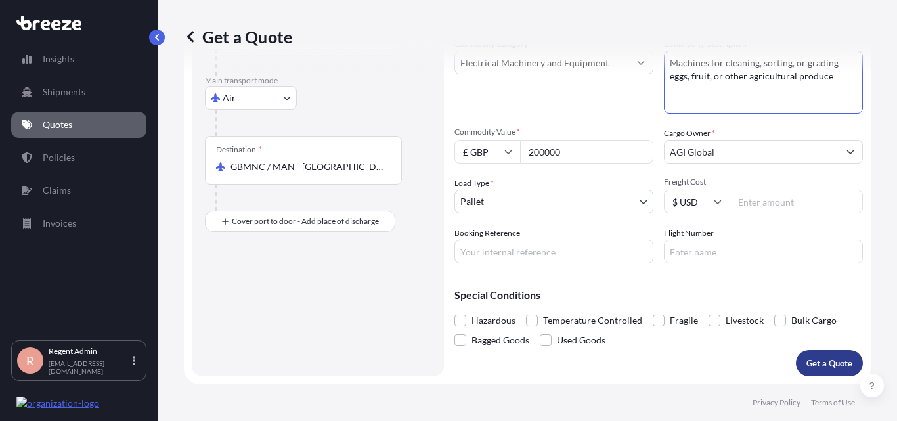
type textarea "Machines for cleaning, sorting, or grading eggs, fruit, or other agricultural p…"
click at [834, 364] on p "Get a Quote" at bounding box center [829, 363] width 46 height 13
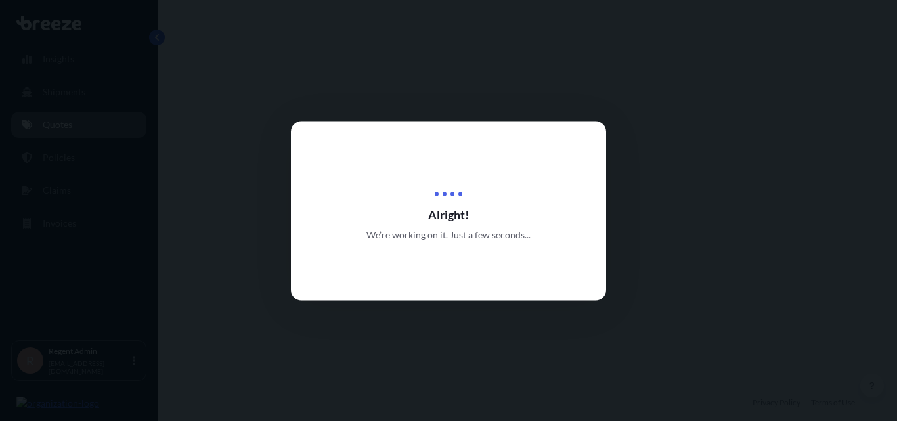
select select "Air"
select select "1"
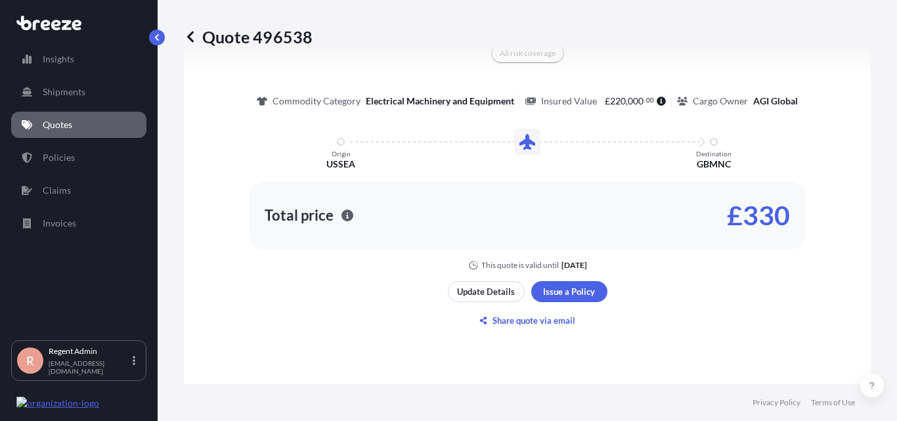
scroll to position [770, 0]
